Goal: Information Seeking & Learning: Learn about a topic

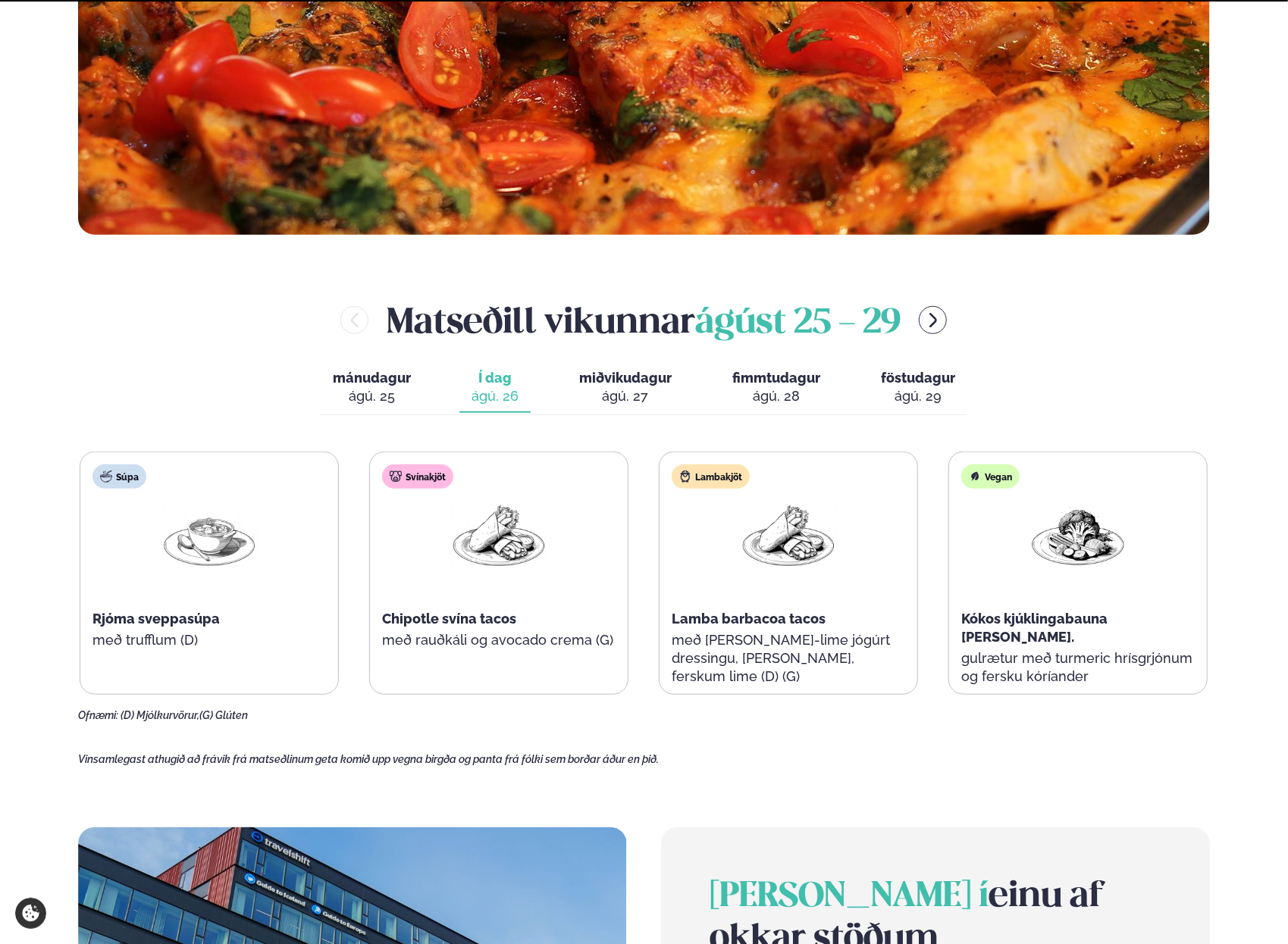
scroll to position [758, 0]
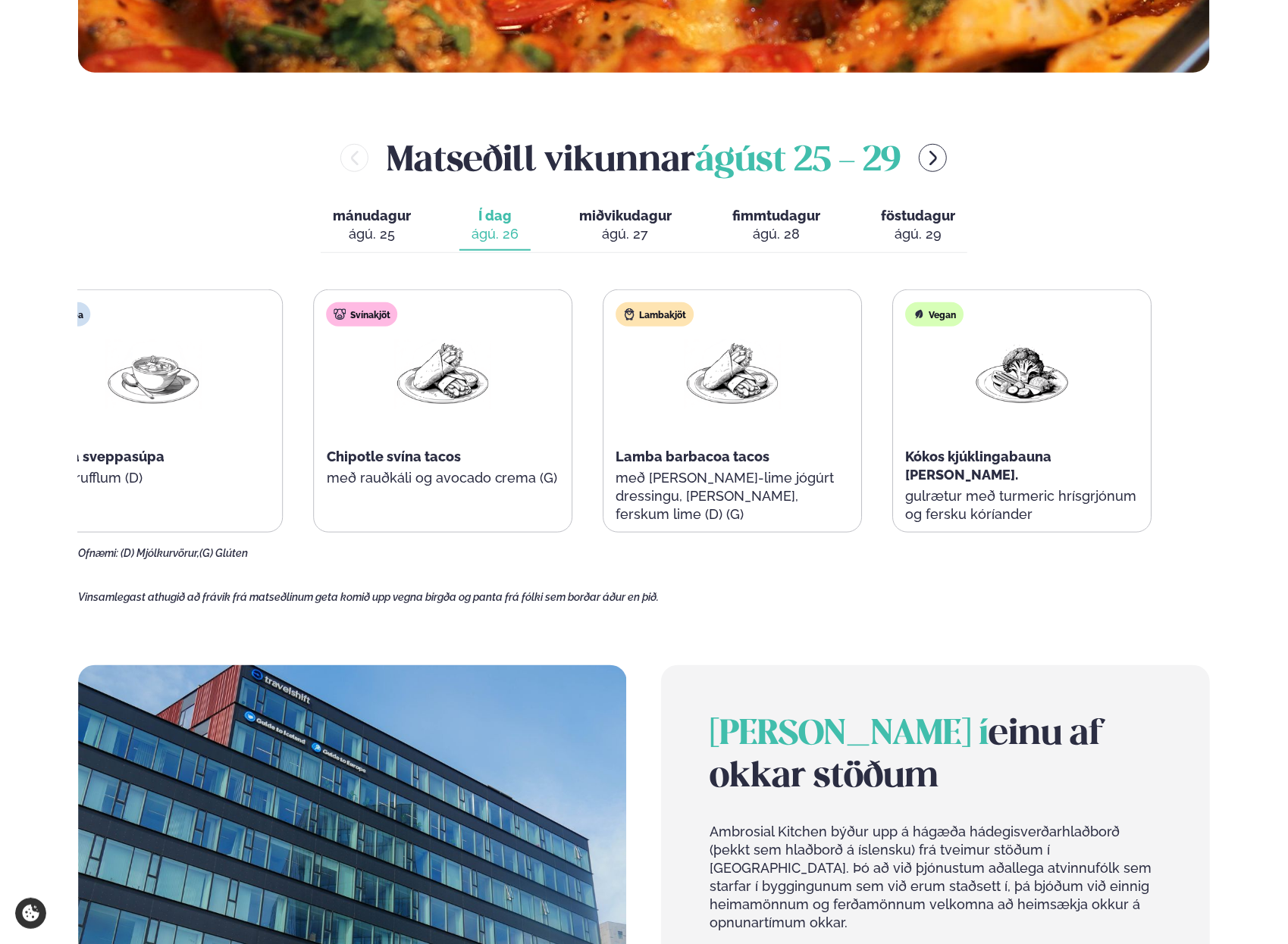
click at [412, 449] on div "Chipotle svína tacos" at bounding box center [443, 458] width 233 height 19
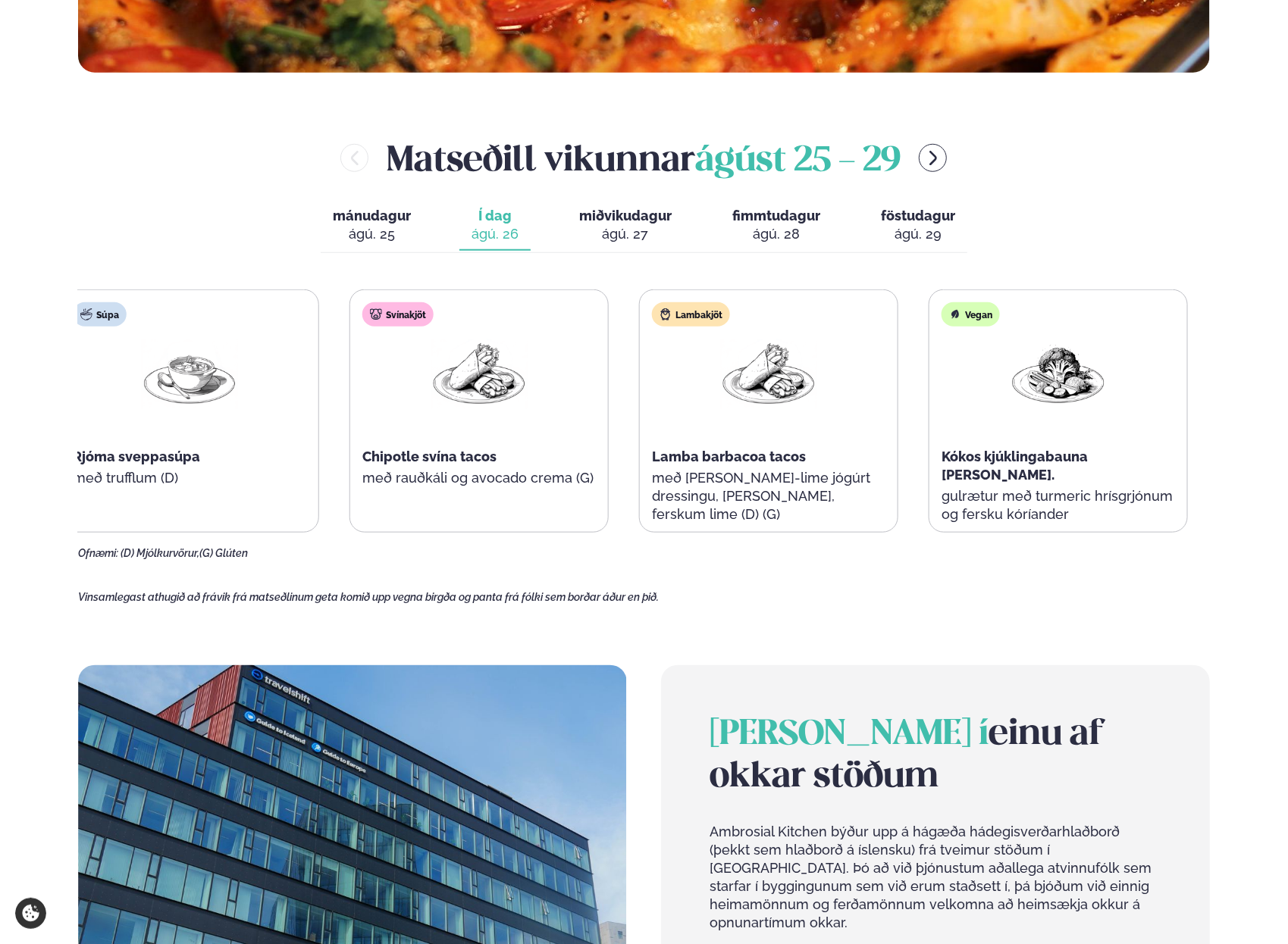
click at [497, 464] on div "Svínakjöt Chipotle svína tacos með rauðkáli og avocado crema (G)" at bounding box center [479, 411] width 257 height 242
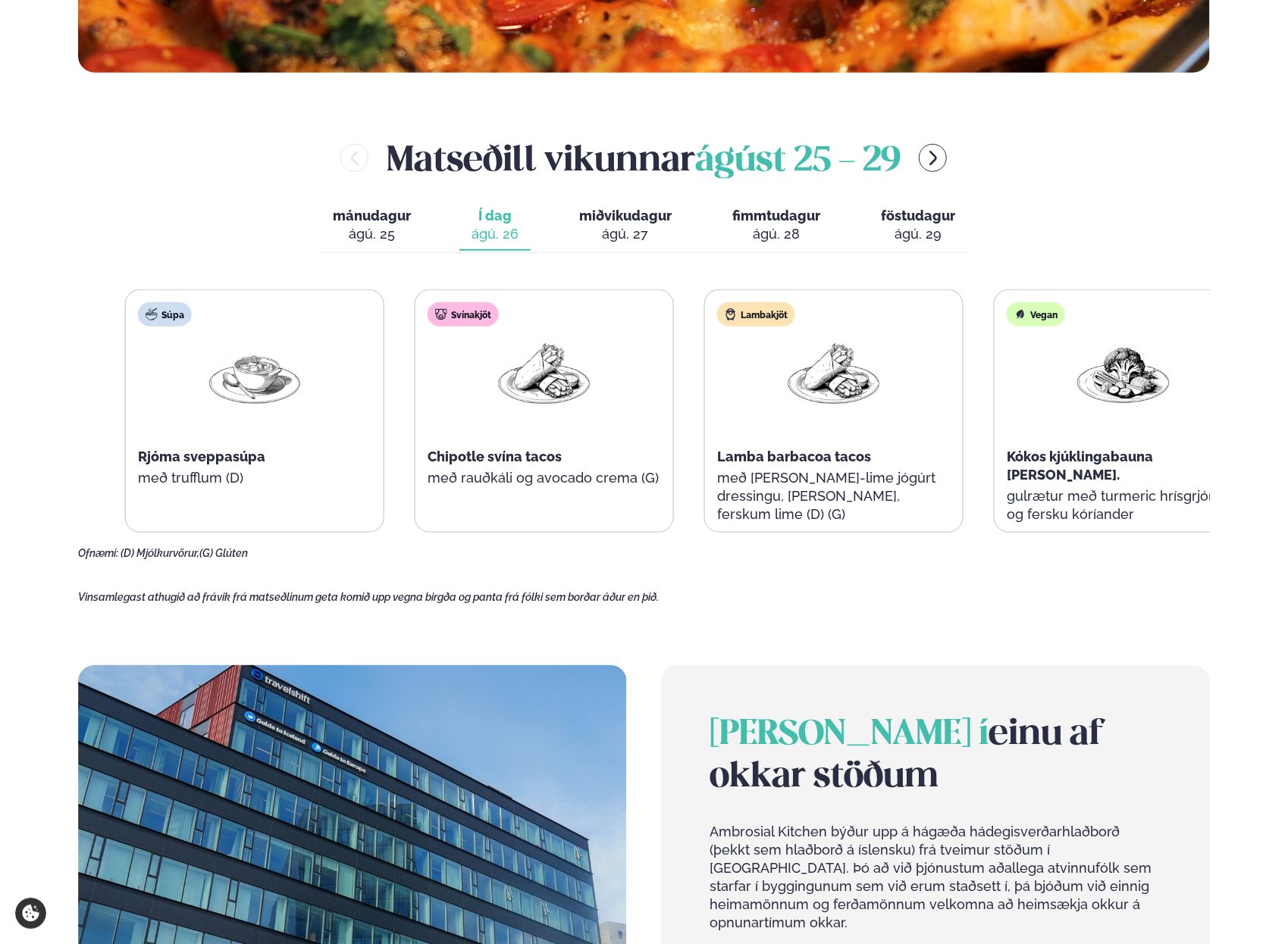
click at [535, 460] on span "Chipotle svína tacos" at bounding box center [495, 456] width 134 height 16
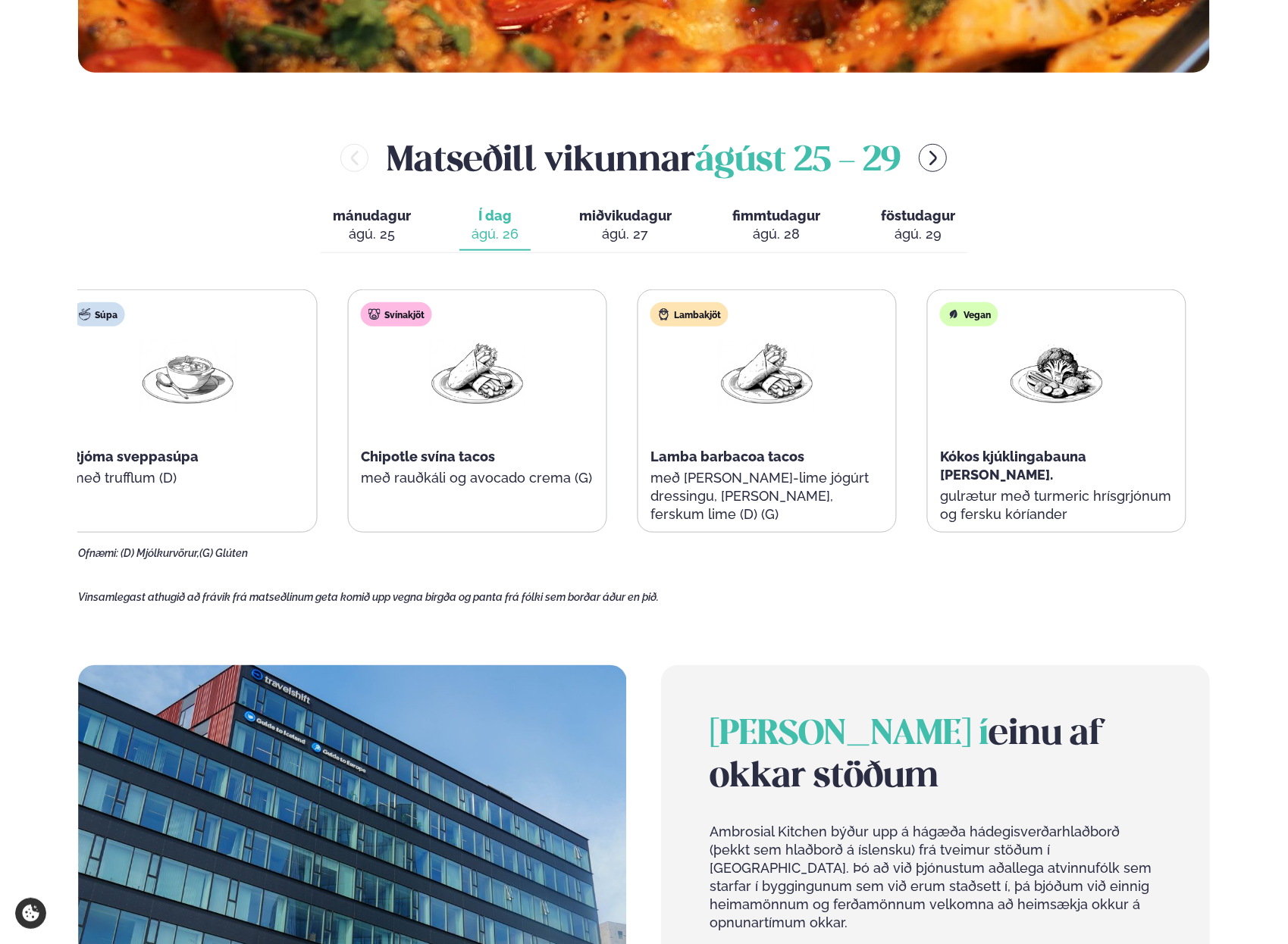
click at [738, 455] on span "Lamba barbacoa tacos" at bounding box center [727, 456] width 154 height 16
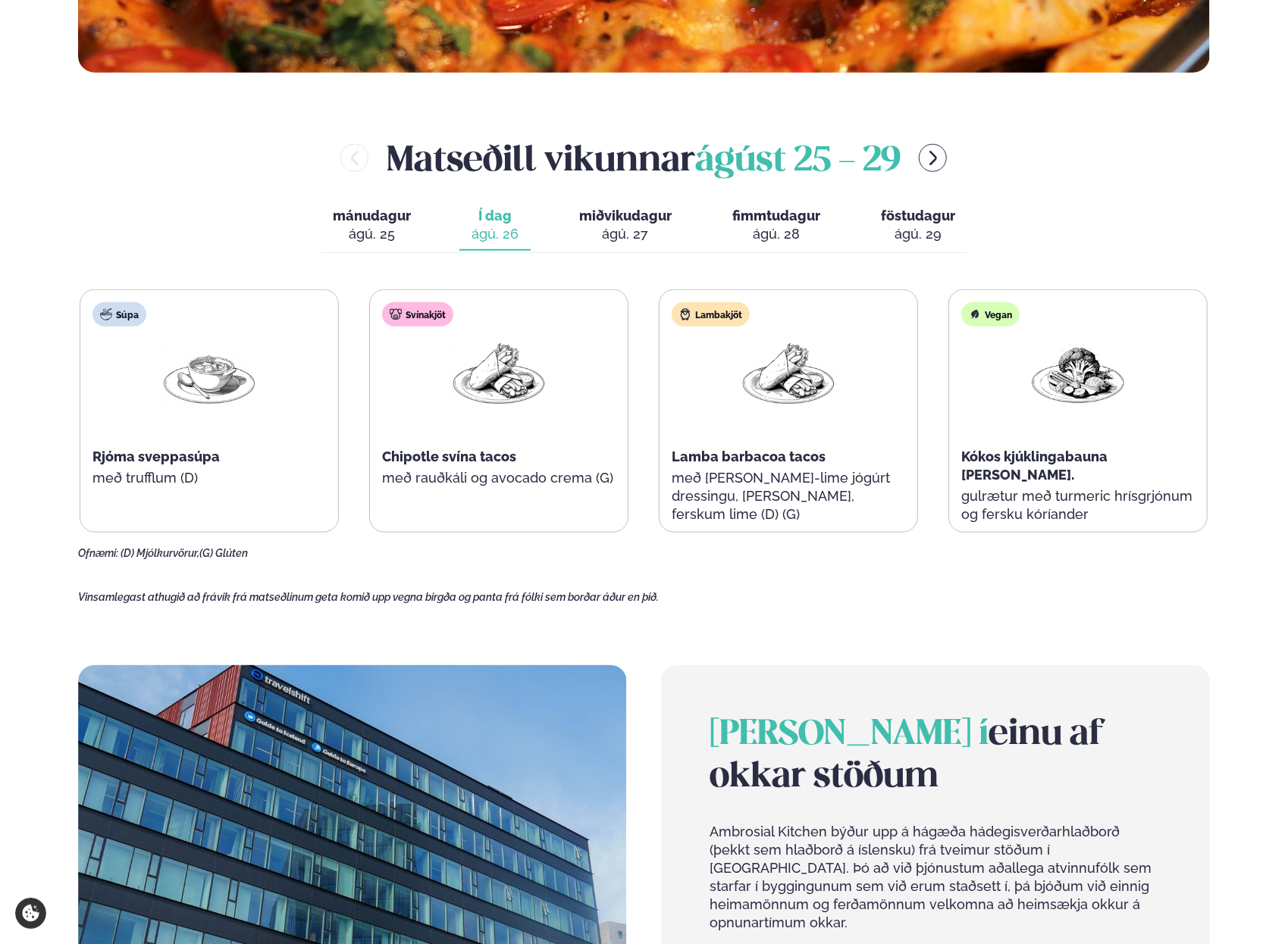
click at [1251, 527] on main "[PERSON_NAME] / Vikumatseðill Vikulegt matseðill okkar Komdu með á dagana þar s…" at bounding box center [644, 366] width 1223 height 2249
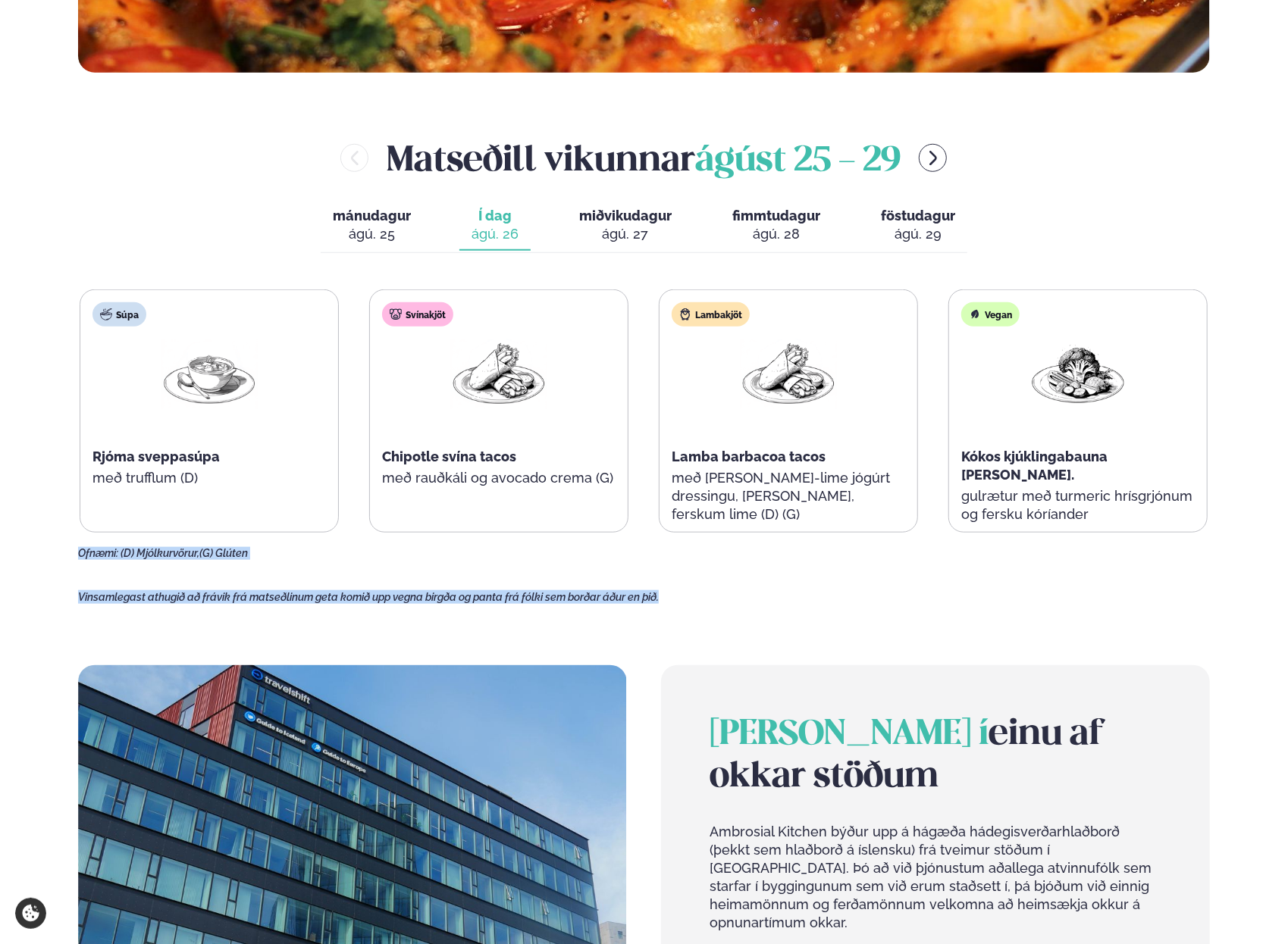
drag, startPoint x: 718, startPoint y: 590, endPoint x: 79, endPoint y: 545, distance: 640.6
click at [79, 545] on main "[PERSON_NAME] / Vikumatseðill Vikulegt matseðill okkar Komdu með á dagana þar s…" at bounding box center [644, 366] width 1223 height 2249
click at [79, 545] on div "Súpa Rjóma sveppasúpa með trufflum (D) Svínakjöt Chipotle svína tacos með rauðk…" at bounding box center [644, 425] width 1131 height 270
drag, startPoint x: 684, startPoint y: 600, endPoint x: 73, endPoint y: 559, distance: 612.4
click at [73, 559] on main "[PERSON_NAME] / Vikumatseðill Vikulegt matseðill okkar Komdu með á dagana þar s…" at bounding box center [644, 366] width 1223 height 2249
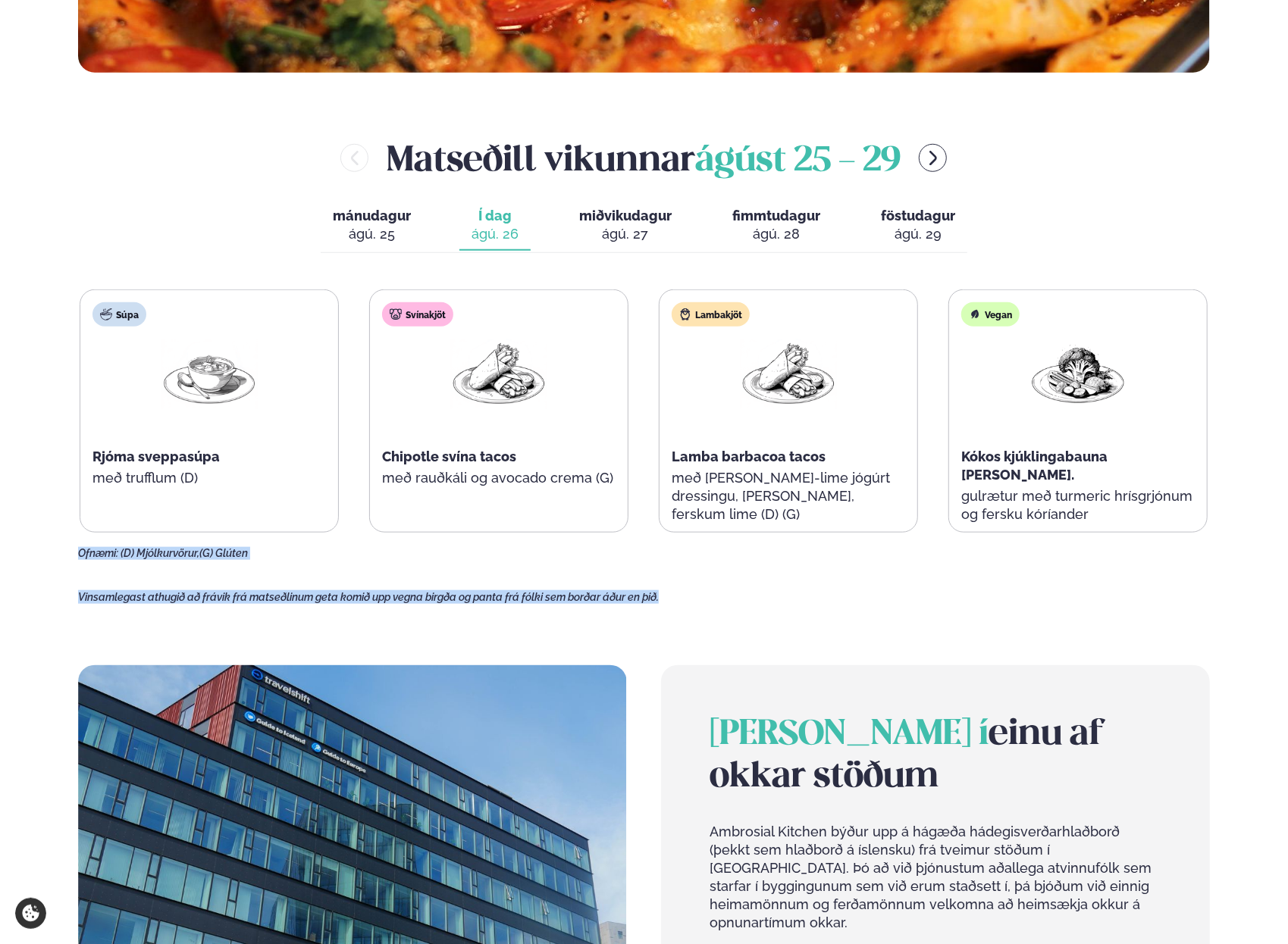
click at [73, 559] on main "[PERSON_NAME] / Vikumatseðill Vikulegt matseðill okkar Komdu með á dagana þar s…" at bounding box center [644, 366] width 1223 height 2249
drag, startPoint x: 679, startPoint y: 602, endPoint x: 8, endPoint y: 555, distance: 672.6
click at [8, 555] on div "Þjónusta Hádegismatur fyrir fyrirtæki Fyrirtækja veitingar Einkapartý Matseðill…" at bounding box center [644, 520] width 1288 height 2555
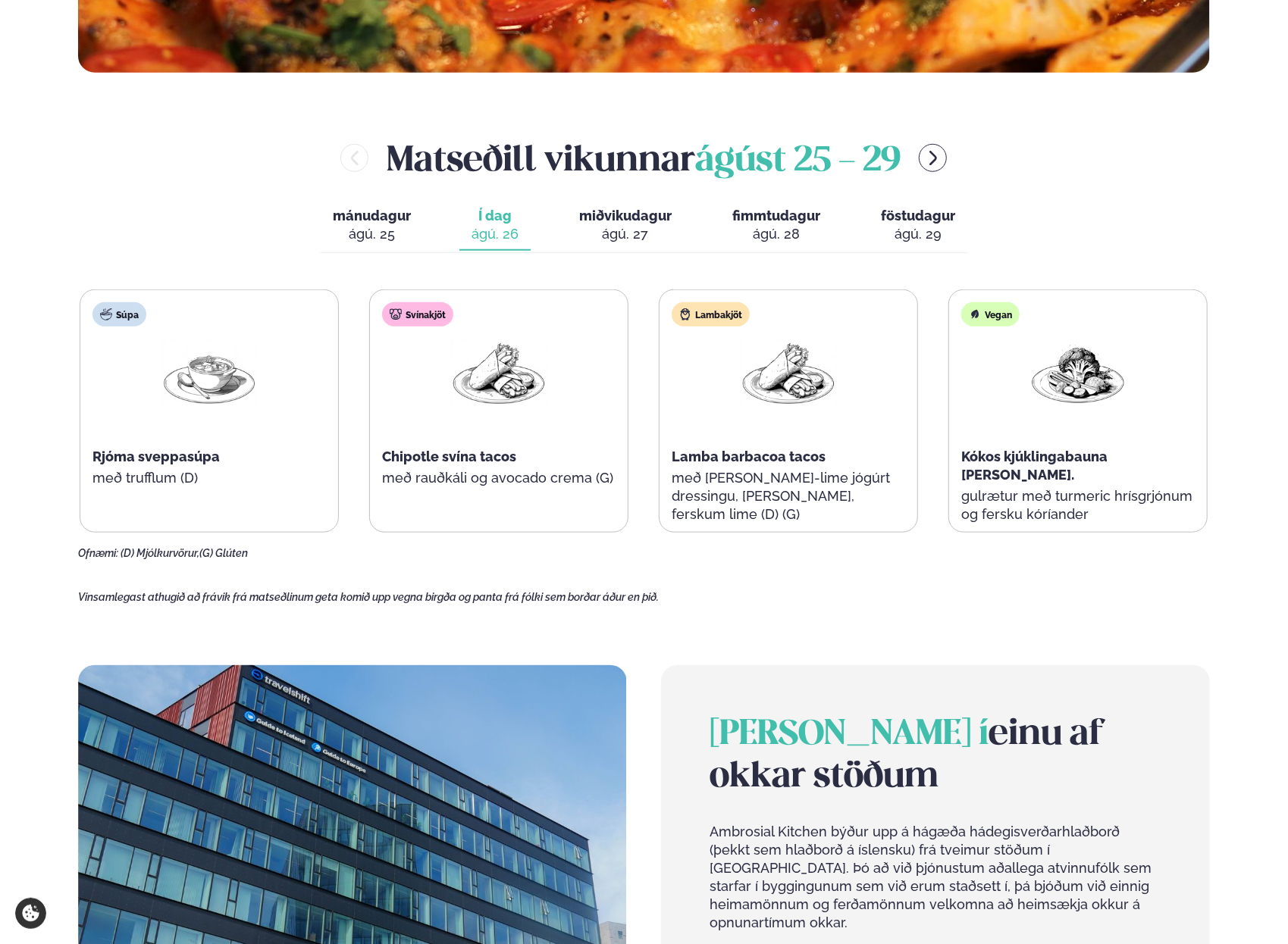
click at [150, 592] on span "Vinsamlegast athugið að frávik frá matseðlinum geta komið upp vegna birgða og p…" at bounding box center [368, 596] width 581 height 12
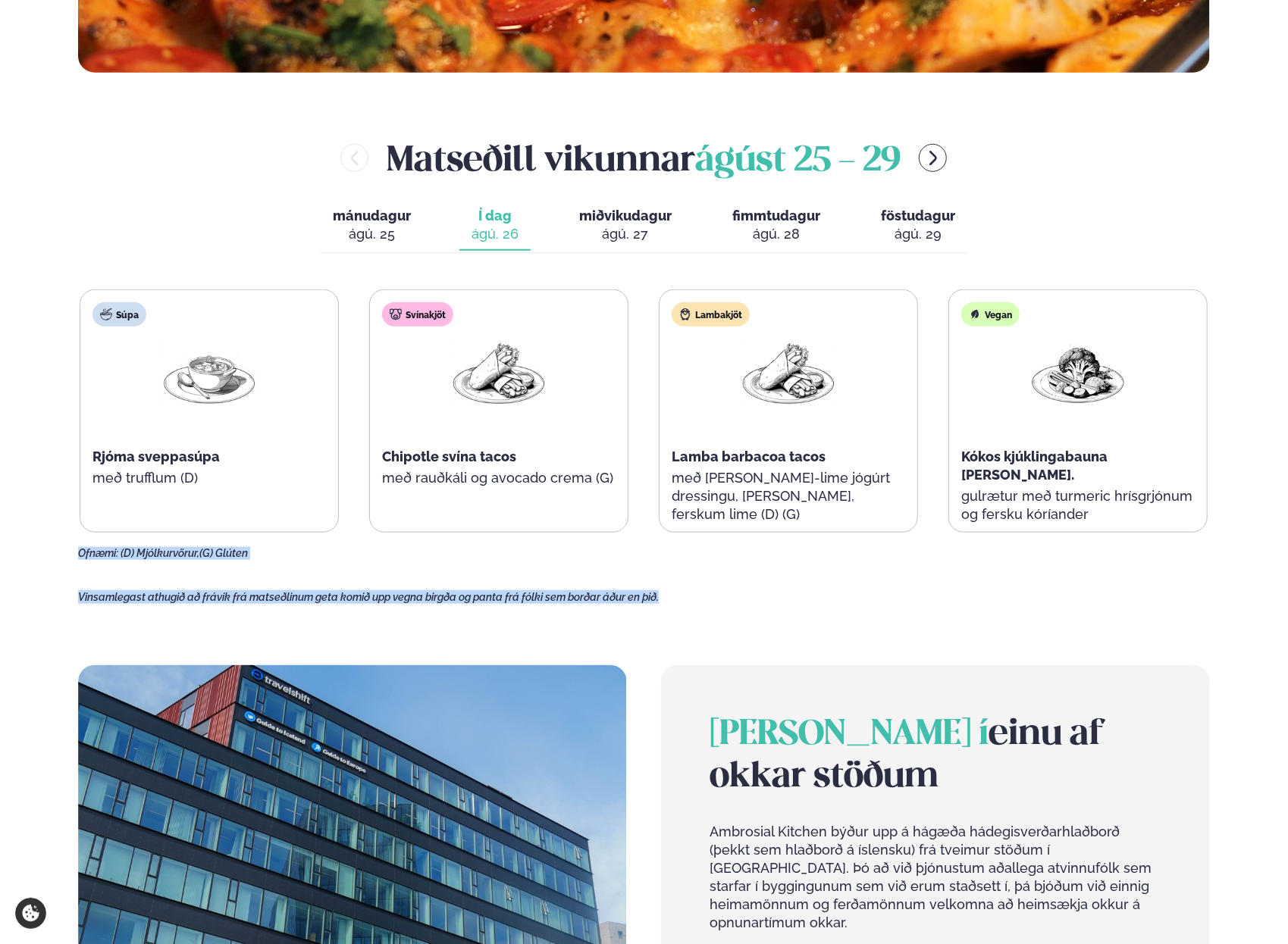
drag, startPoint x: 665, startPoint y: 592, endPoint x: 79, endPoint y: 540, distance: 588.3
click at [79, 540] on main "[PERSON_NAME] / Vikumatseðill Vikulegt matseðill okkar Komdu með á dagana þar s…" at bounding box center [644, 366] width 1223 height 2249
click at [79, 540] on div "Súpa Rjóma sveppasúpa með trufflum (D) Svínakjöt Chipotle svína tacos með rauðk…" at bounding box center [644, 425] width 1131 height 270
click at [695, 598] on p "Vinsamlegast athugið að frávik frá matseðlinum geta komið upp vegna birgða og p…" at bounding box center [644, 596] width 1131 height 14
drag, startPoint x: 691, startPoint y: 598, endPoint x: 79, endPoint y: 562, distance: 613.1
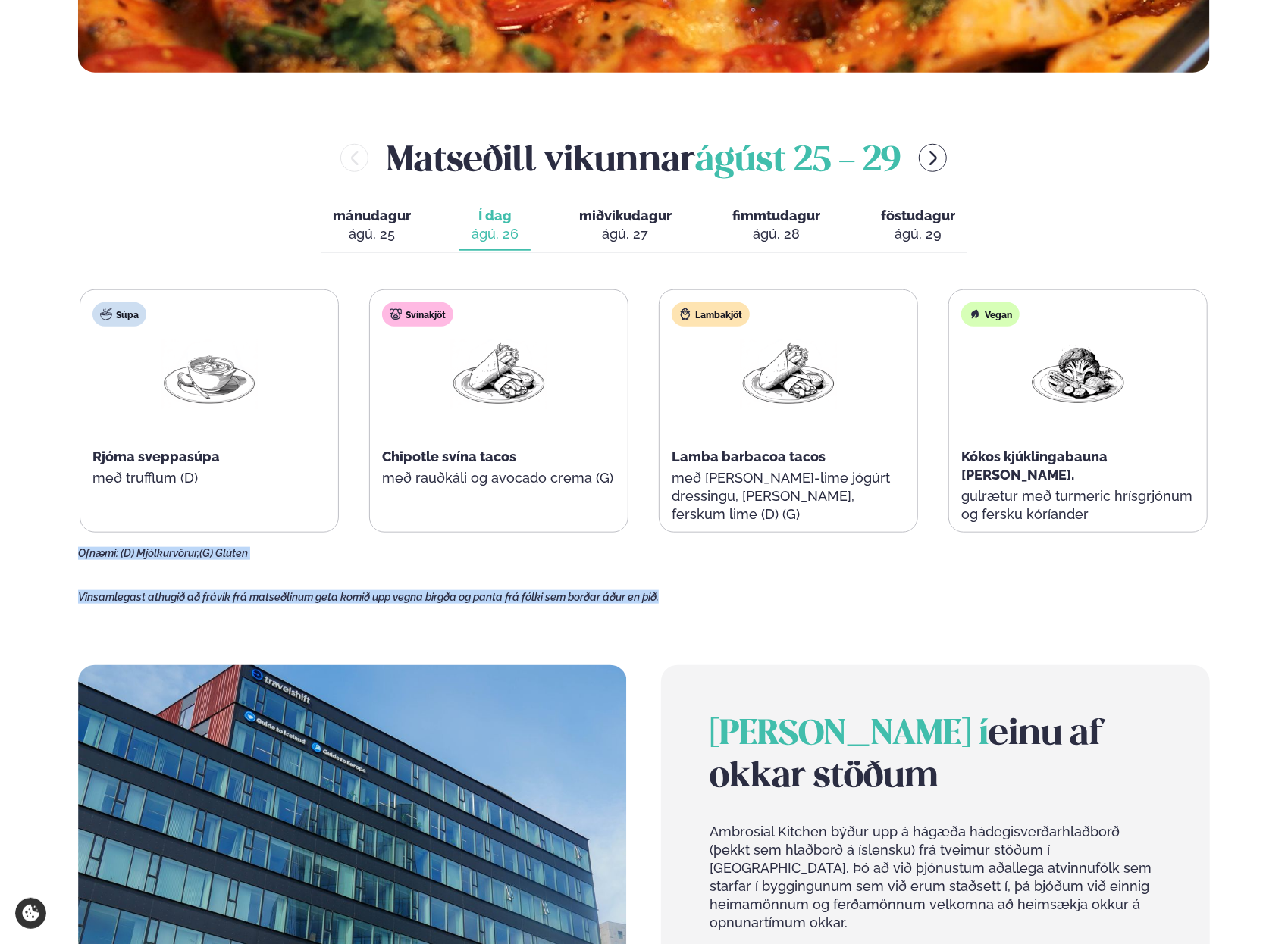
click at [79, 562] on main "[PERSON_NAME] / Vikumatseðill Vikulegt matseðill okkar Komdu með á dagana þar s…" at bounding box center [644, 366] width 1223 height 2249
